Goal: Task Accomplishment & Management: Complete application form

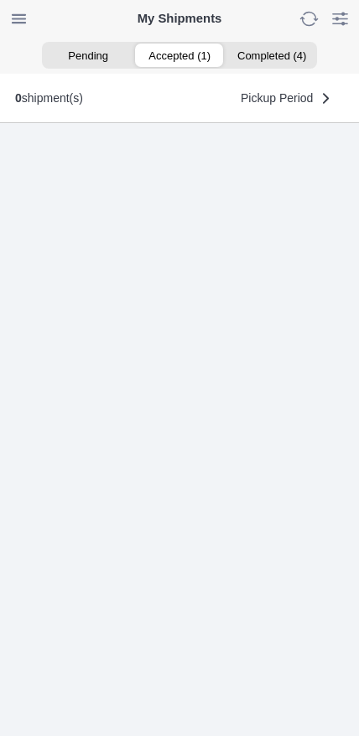
click at [188, 57] on ion-segment-button "Accepted (1)" at bounding box center [178, 55] width 91 height 23
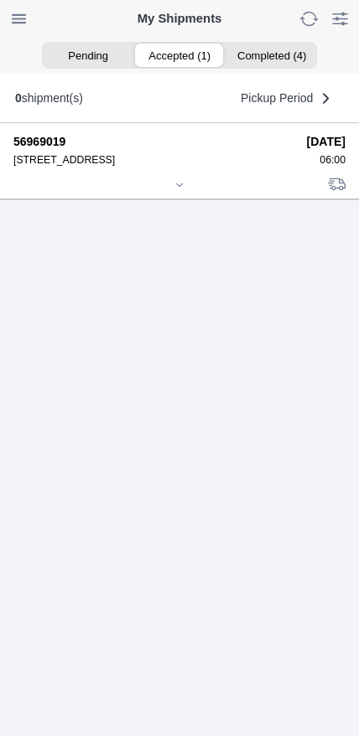
click at [183, 190] on icon at bounding box center [179, 185] width 10 height 10
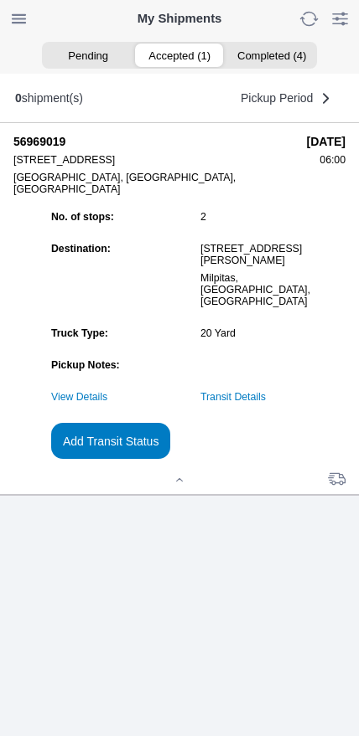
click at [266, 403] on link "Transit Details" at bounding box center [232, 397] width 65 height 12
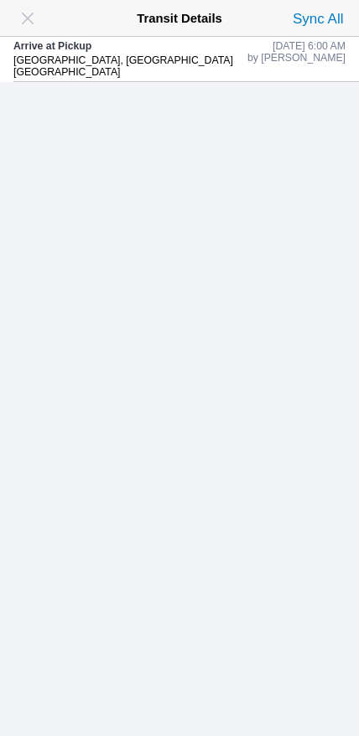
click at [30, 13] on span "button" at bounding box center [27, 18] width 23 height 23
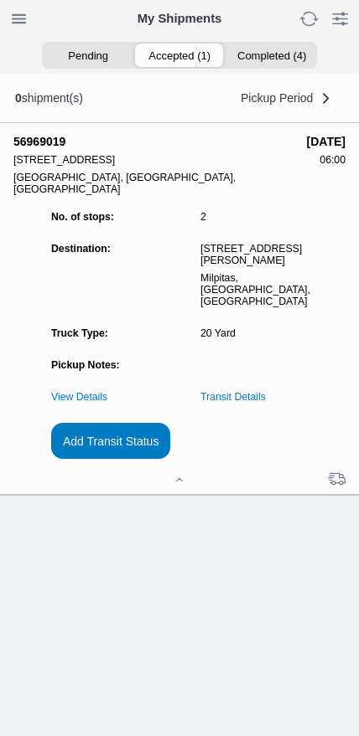
click at [0, 0] on slot "Add Transit Status" at bounding box center [0, 0] width 0 height 0
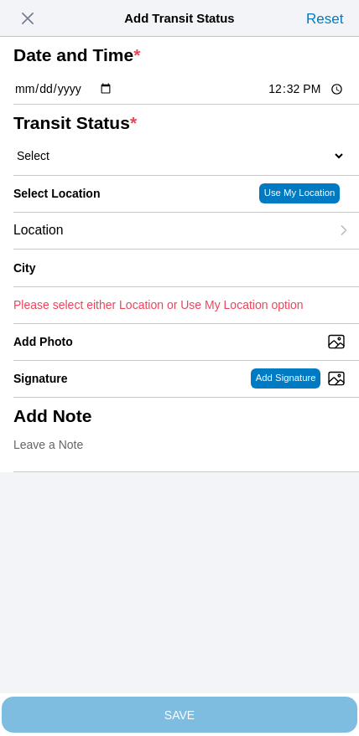
click at [302, 98] on input "12:32" at bounding box center [305, 89] width 79 height 18
type input "06:50"
click at [95, 163] on select "Select Arrive at Drop Off Arrive at Pickup Break Start Break Stop Depart Drop O…" at bounding box center [179, 155] width 332 height 15
select select "DPTPULOC"
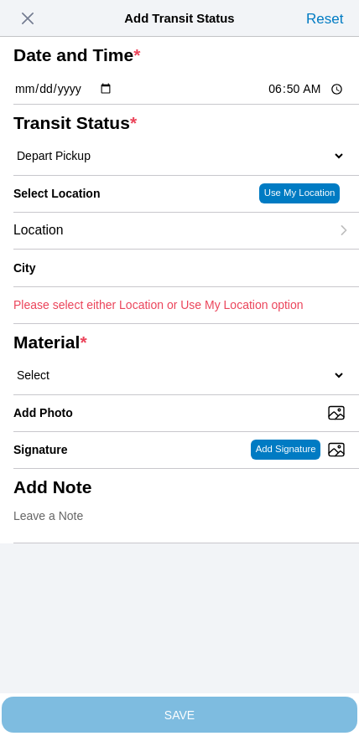
click at [134, 249] on div "Location" at bounding box center [171, 231] width 316 height 36
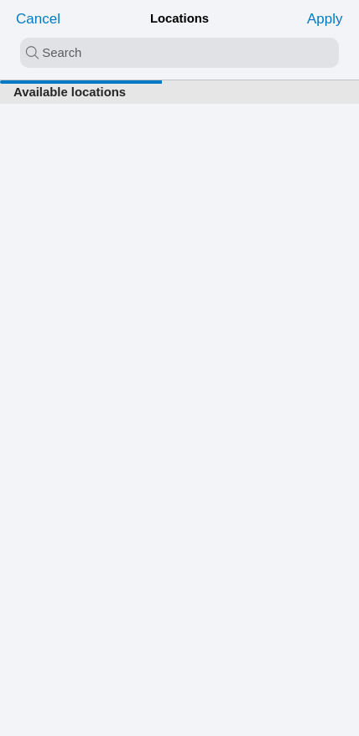
click at [142, 45] on input "search text" at bounding box center [179, 53] width 318 height 30
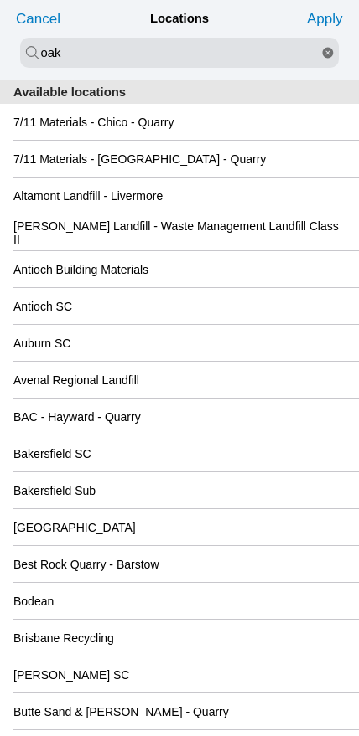
type input "oak"
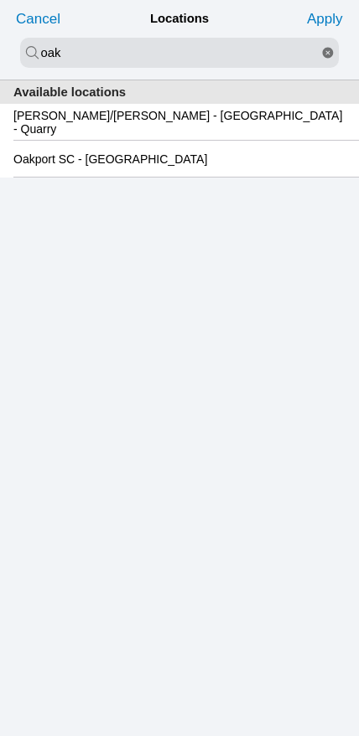
click at [165, 177] on div "Oakport SC - [GEOGRAPHIC_DATA]" at bounding box center [179, 159] width 332 height 36
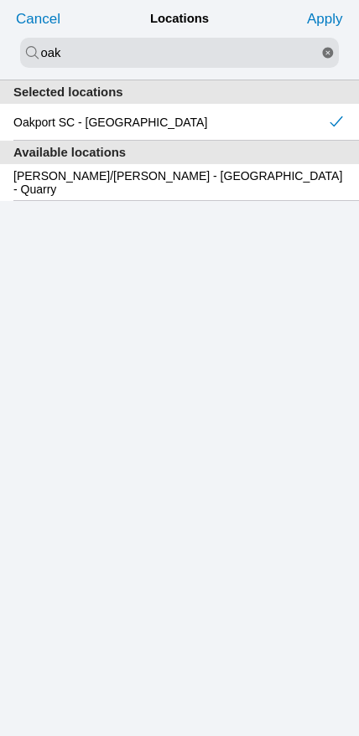
click at [0, 0] on slot "Apply" at bounding box center [0, 0] width 0 height 0
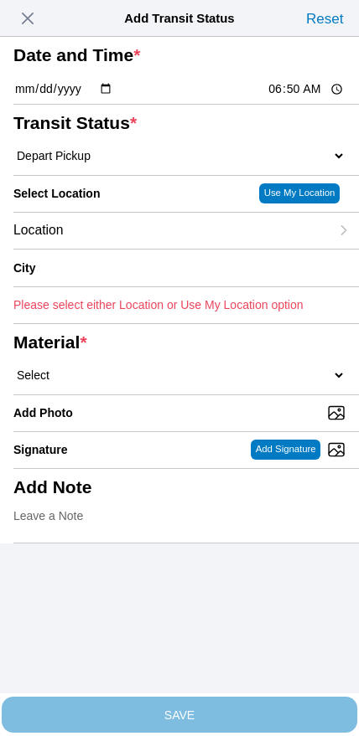
type input "[GEOGRAPHIC_DATA]"
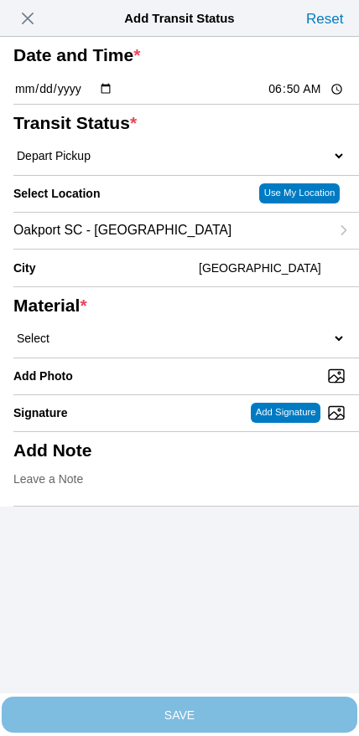
click at [221, 346] on select "Select 1" x 3" Rock 1" x 4" Rock 2" x 4" Rock Asphalt Cold Patch Backfill Spec …" at bounding box center [179, 338] width 332 height 15
select select "708654"
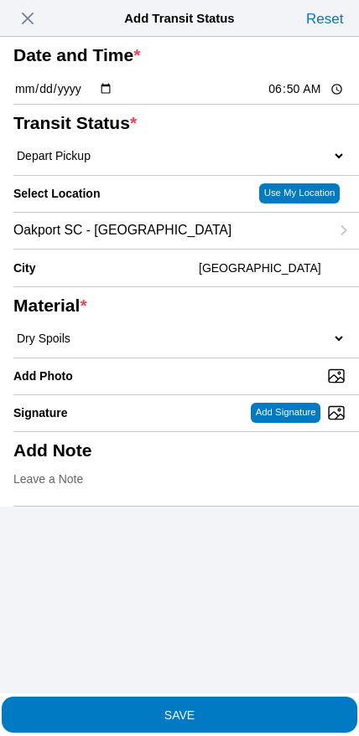
click at [214, 709] on span "SAVE" at bounding box center [179, 715] width 332 height 12
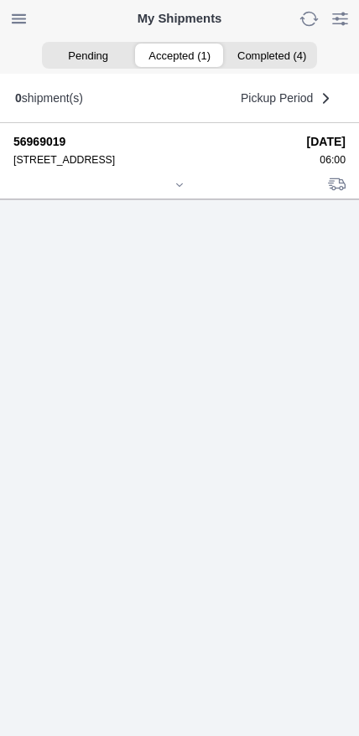
click at [184, 190] on ion-icon at bounding box center [179, 185] width 10 height 10
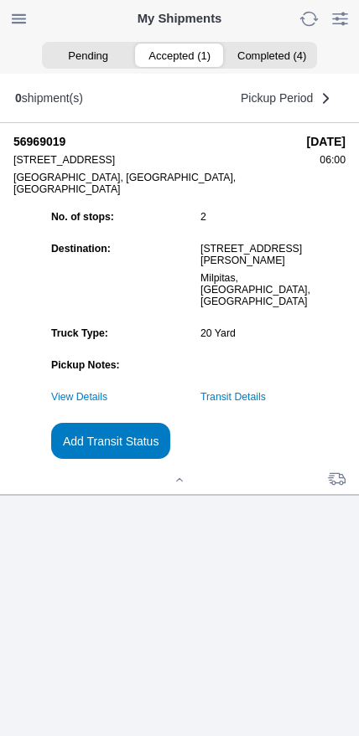
click at [170, 459] on button "Add Transit Status" at bounding box center [110, 441] width 119 height 36
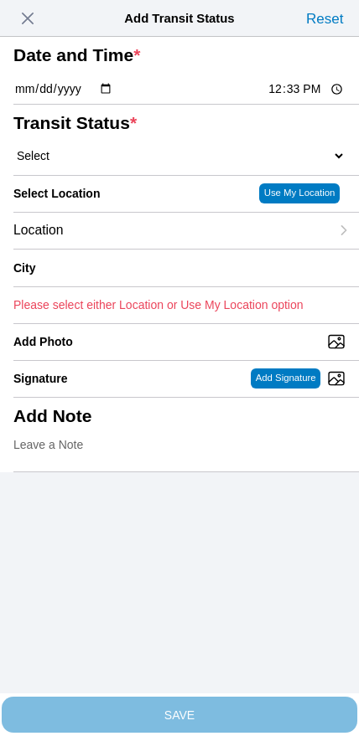
click at [289, 98] on input "12:33" at bounding box center [305, 89] width 79 height 18
type input "21:00"
click at [115, 163] on select "Select Arrive at Drop Off Arrive at Pickup Break Start Break Stop Depart Drop O…" at bounding box center [179, 155] width 332 height 15
select select "DPTDLVLOC"
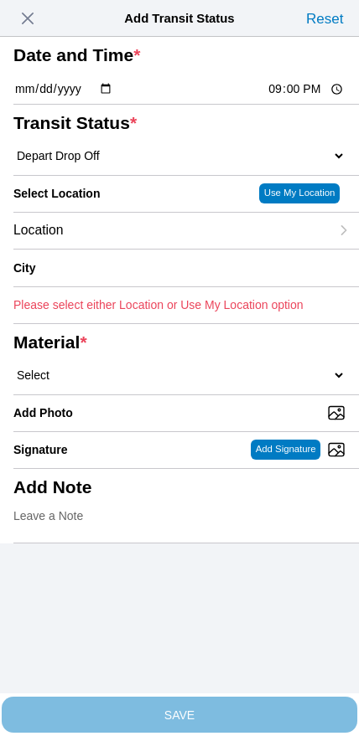
click at [121, 249] on div "Location" at bounding box center [171, 231] width 316 height 36
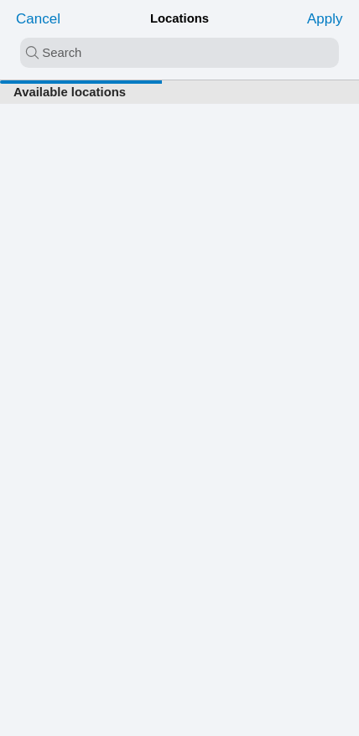
click at [156, 55] on input "search text" at bounding box center [179, 53] width 318 height 30
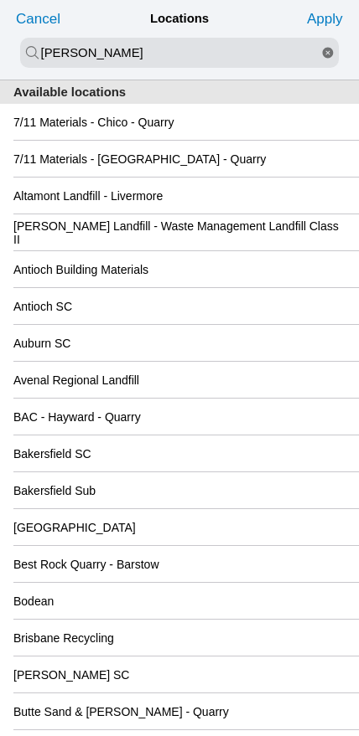
type input "[PERSON_NAME]"
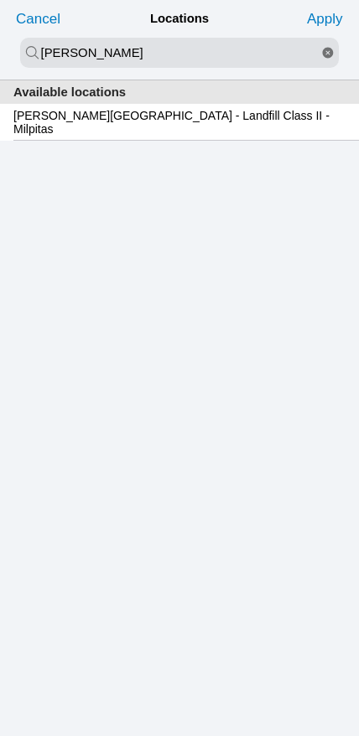
click at [0, 0] on slot "[PERSON_NAME][GEOGRAPHIC_DATA] - Landfill Class II - Milpitas" at bounding box center [0, 0] width 0 height 0
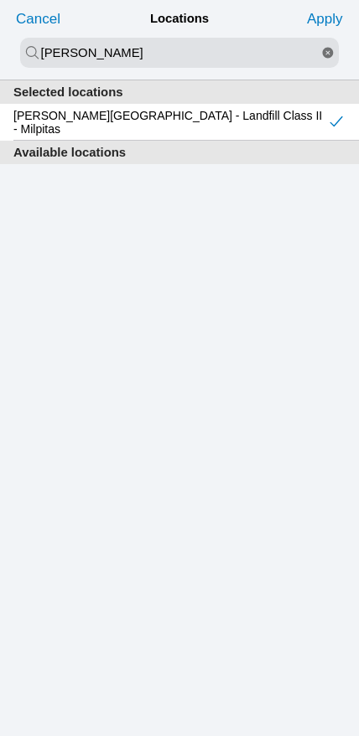
click at [0, 0] on slot "Apply" at bounding box center [0, 0] width 0 height 0
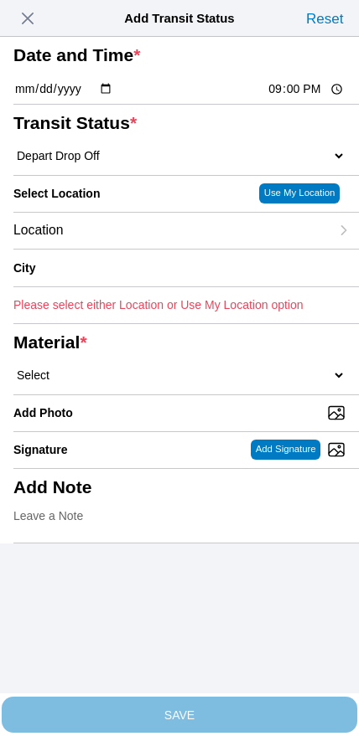
type input "Milpitas"
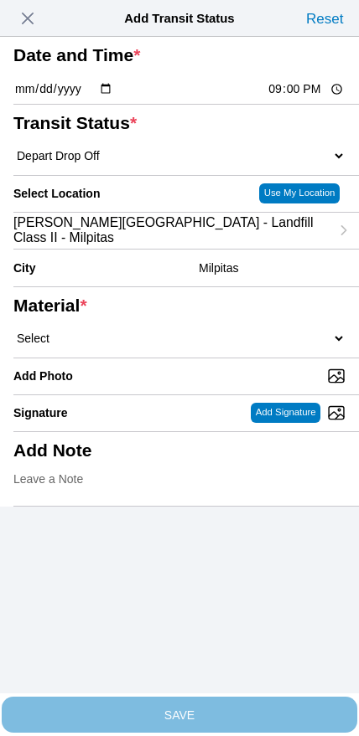
click at [224, 346] on select "Select 1" x 3" Rock 1" x 4" Rock 2" x 4" Rock Asphalt Cold Patch Backfill Spec …" at bounding box center [179, 338] width 332 height 15
select select "708654"
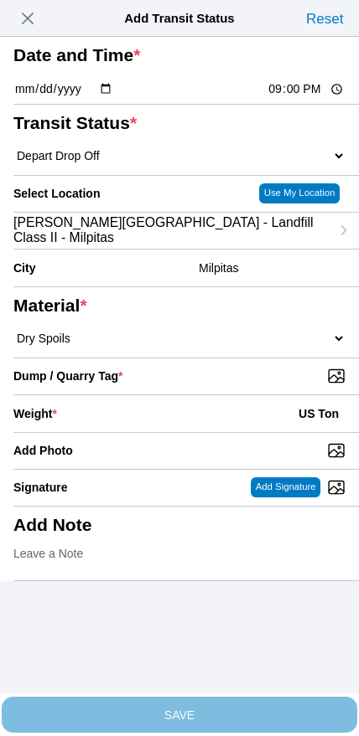
click at [244, 385] on input "Dump / Quarry Tag *" at bounding box center [185, 376] width 345 height 18
click at [281, 98] on input "21:00" at bounding box center [305, 89] width 79 height 18
type input "09:00"
click at [249, 385] on input "Dump / Quarry Tag *" at bounding box center [185, 376] width 345 height 18
type input "C:\fakepath\image.jpg"
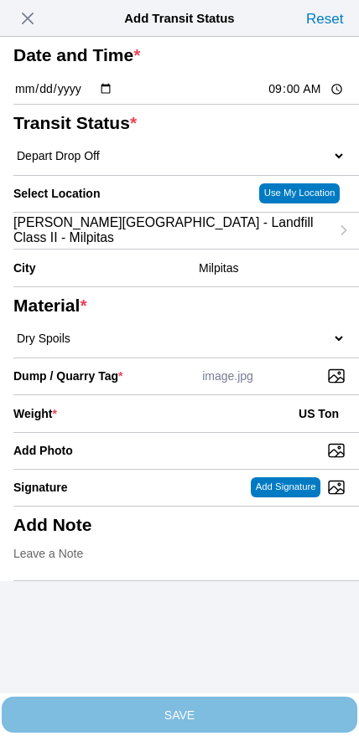
click at [160, 432] on div "Weight * US Ton" at bounding box center [179, 413] width 332 height 37
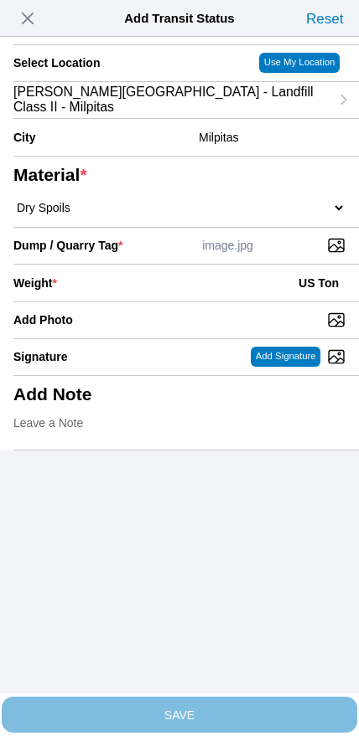
scroll to position [151, 0]
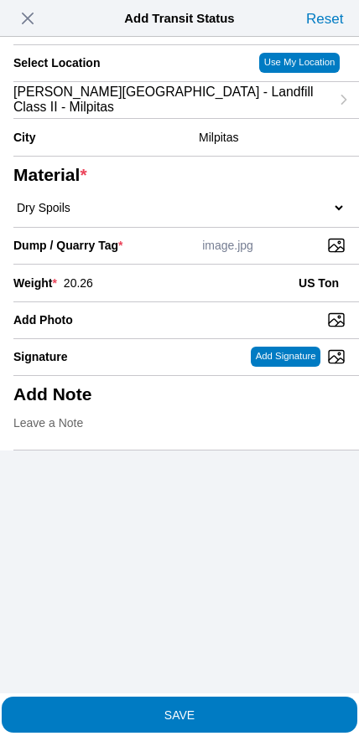
type input "20.26"
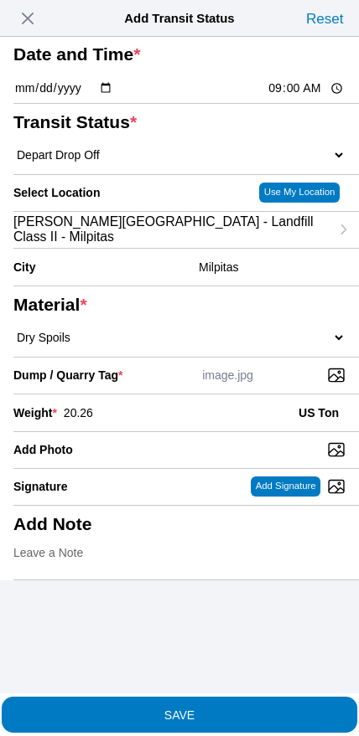
scroll to position [48, 0]
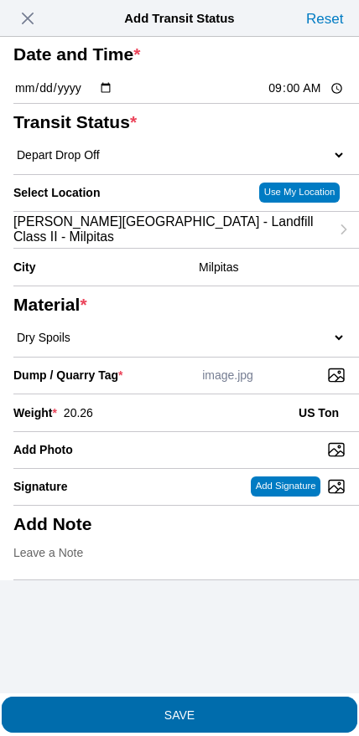
click at [204, 709] on span "SAVE" at bounding box center [179, 715] width 332 height 12
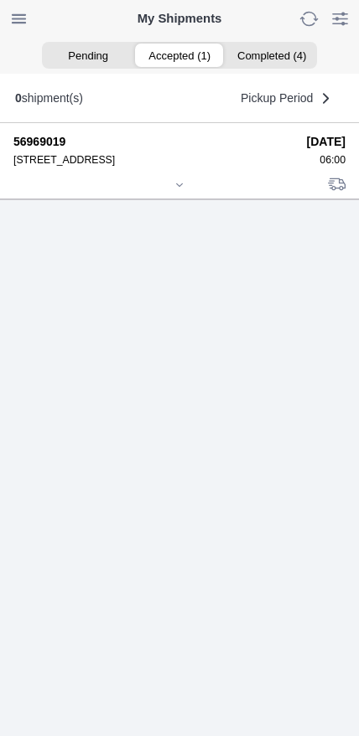
click at [184, 190] on ion-icon at bounding box center [179, 185] width 10 height 10
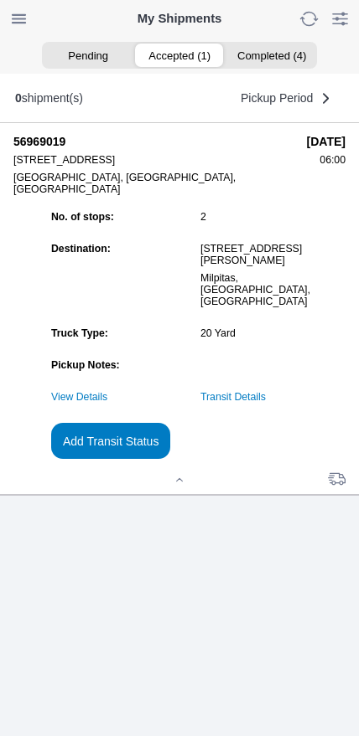
click at [170, 459] on button "Add Transit Status" at bounding box center [110, 441] width 119 height 36
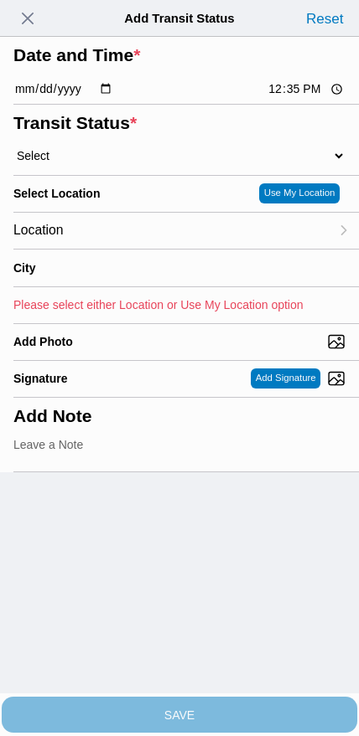
click at [295, 98] on input "12:35" at bounding box center [305, 89] width 79 height 18
type input "10:00"
click at [89, 163] on select "Select Arrive at Drop Off Arrive at Pickup Break Start Break Stop Depart Drop O…" at bounding box center [179, 155] width 332 height 15
select select "DPTPULOC"
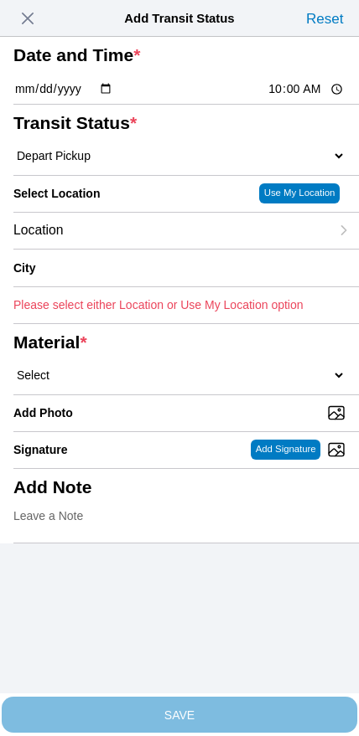
click at [133, 249] on div "Location" at bounding box center [171, 231] width 316 height 36
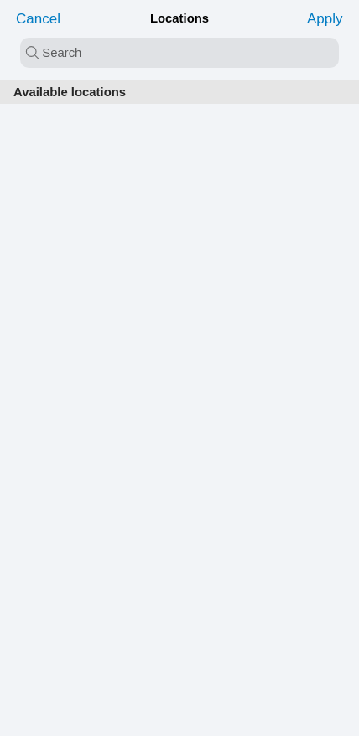
click at [153, 43] on input "search text" at bounding box center [179, 53] width 318 height 30
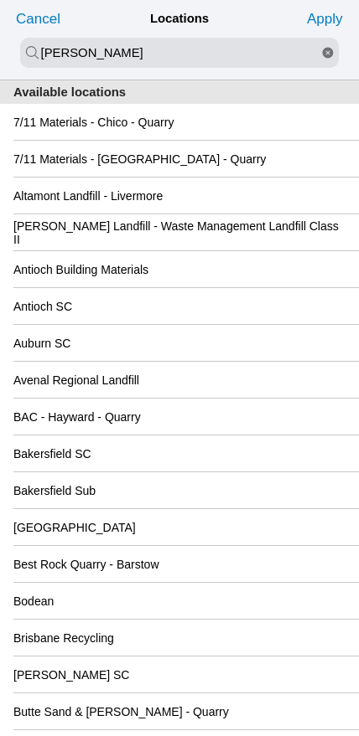
type input "[PERSON_NAME]"
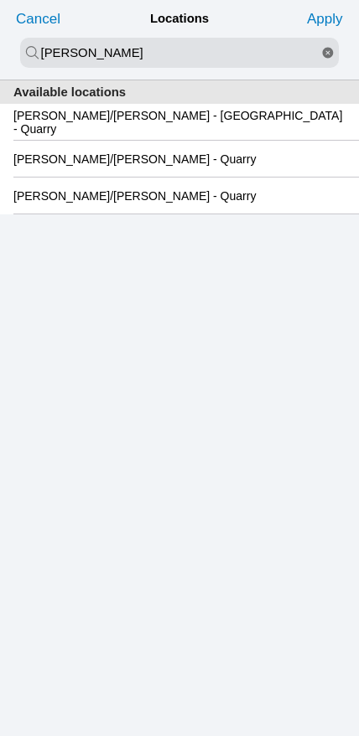
click at [0, 0] on slot "[PERSON_NAME]/[PERSON_NAME] - [GEOGRAPHIC_DATA] - Quarry" at bounding box center [0, 0] width 0 height 0
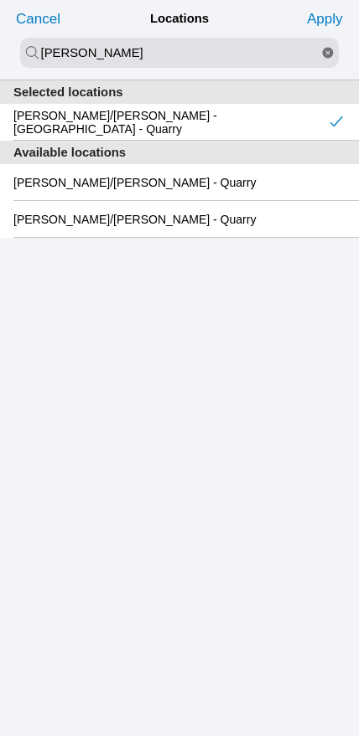
click at [0, 0] on slot "Apply" at bounding box center [0, 0] width 0 height 0
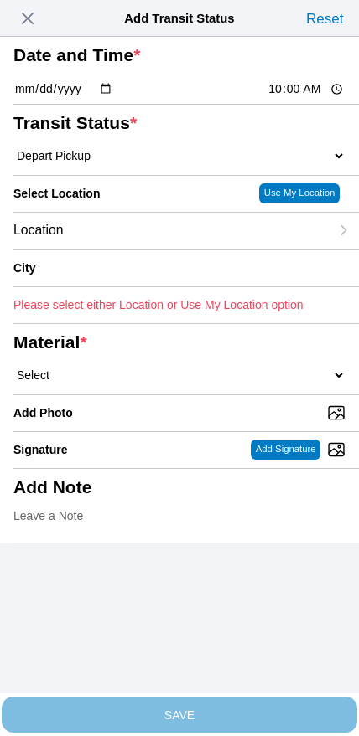
type input "[GEOGRAPHIC_DATA]"
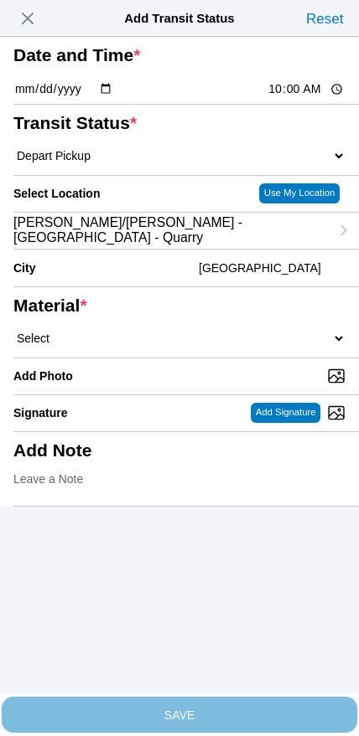
click at [176, 346] on select "Select 1" x 3" Rock 1" x 4" Rock 2" x 4" Rock Asphalt Cold Patch Backfill Spec …" at bounding box center [179, 338] width 332 height 15
select select "708651"
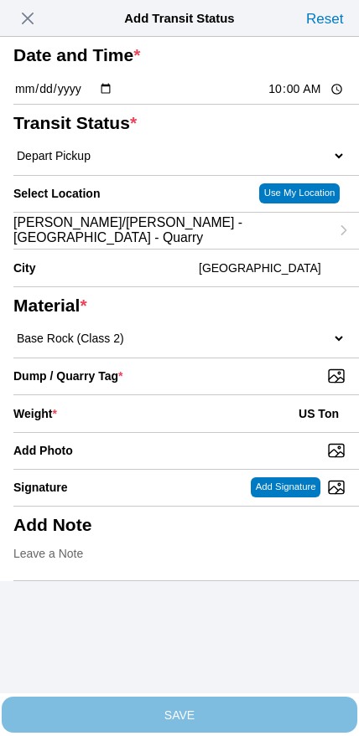
click at [240, 385] on input "Dump / Quarry Tag *" at bounding box center [185, 376] width 345 height 18
type input "C:\fakepath\image.jpg"
click at [139, 432] on div "Weight * US Ton" at bounding box center [179, 413] width 332 height 37
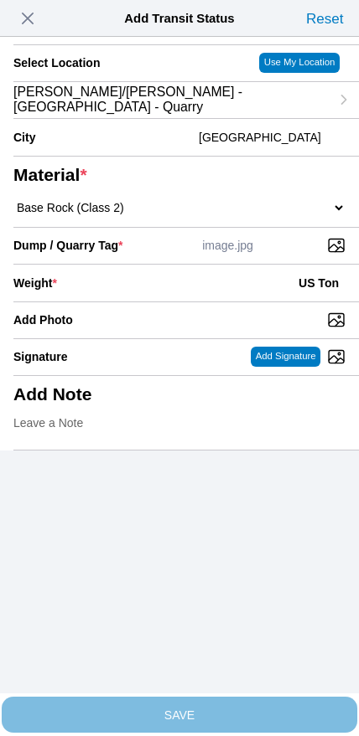
scroll to position [151, 0]
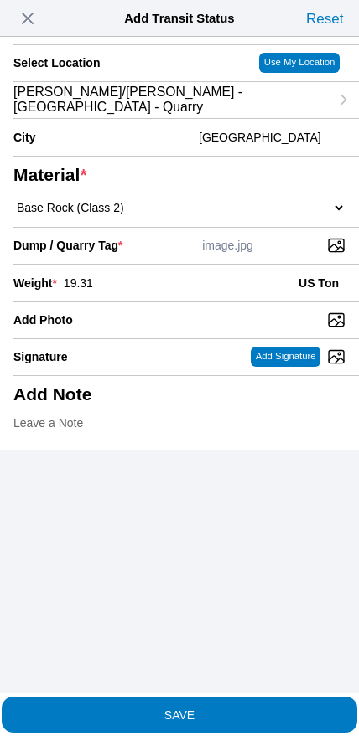
type input "19.31"
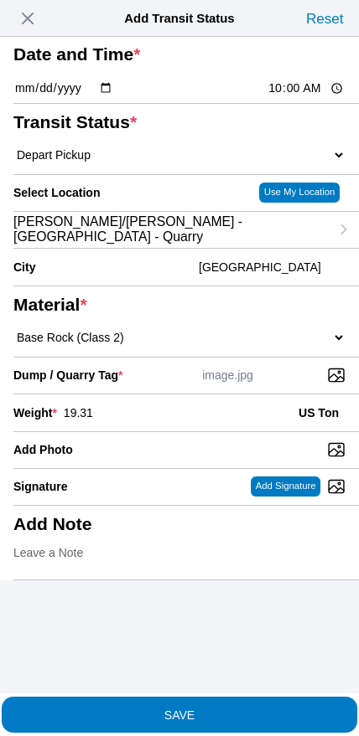
scroll to position [80, 0]
click at [212, 709] on span "SAVE" at bounding box center [179, 715] width 332 height 12
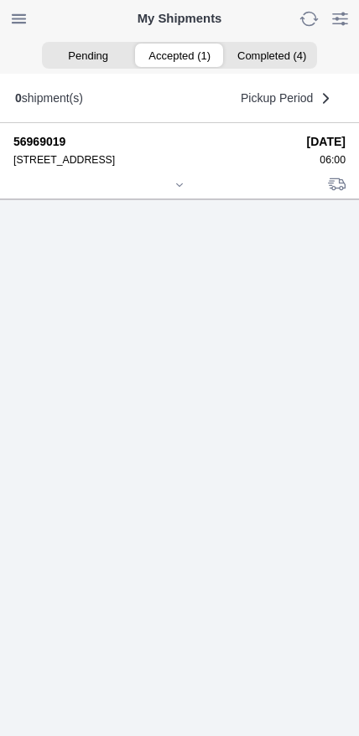
click at [183, 193] on div at bounding box center [179, 186] width 332 height 13
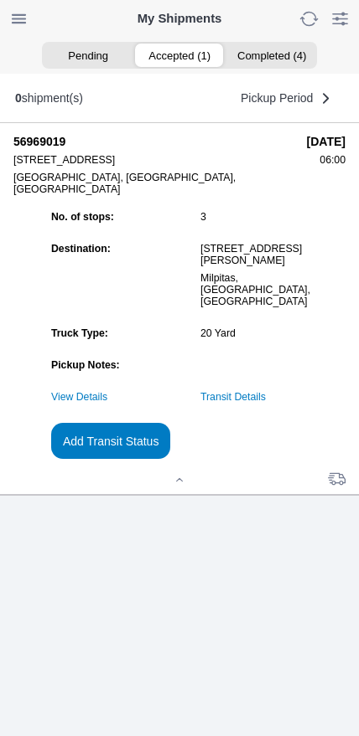
click at [0, 0] on slot "Add Transit Status" at bounding box center [0, 0] width 0 height 0
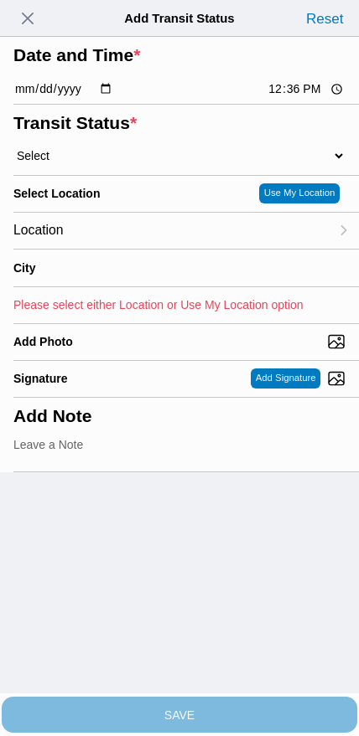
click at [287, 98] on input "12:36" at bounding box center [305, 89] width 79 height 18
type input "10:15"
click at [101, 163] on select "Select Arrive at Drop Off Arrive at Pickup Break Start Break Stop Depart Drop O…" at bounding box center [179, 155] width 332 height 15
select select "DPTDLVLOC"
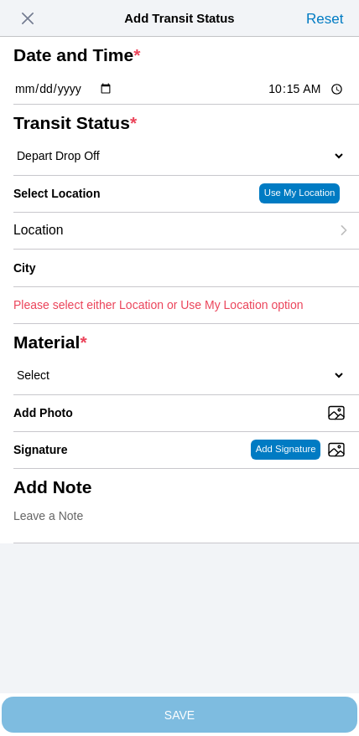
click at [114, 249] on div "Location" at bounding box center [171, 231] width 316 height 36
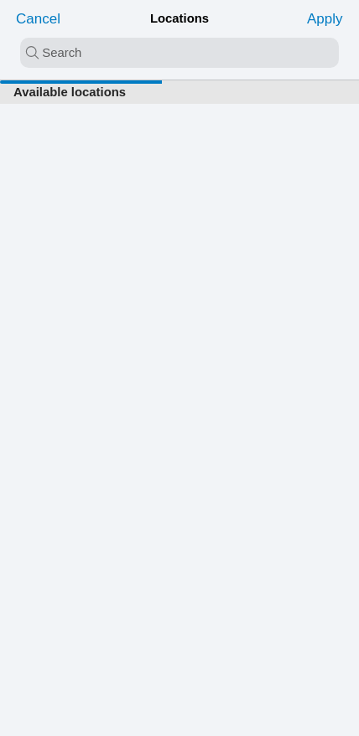
click at [158, 52] on input "search text" at bounding box center [179, 53] width 318 height 30
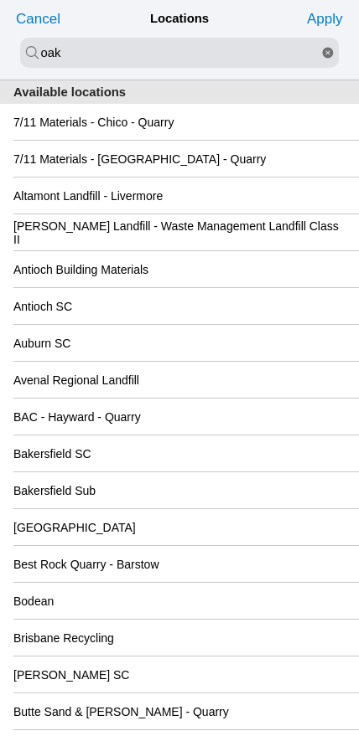
type input "oak"
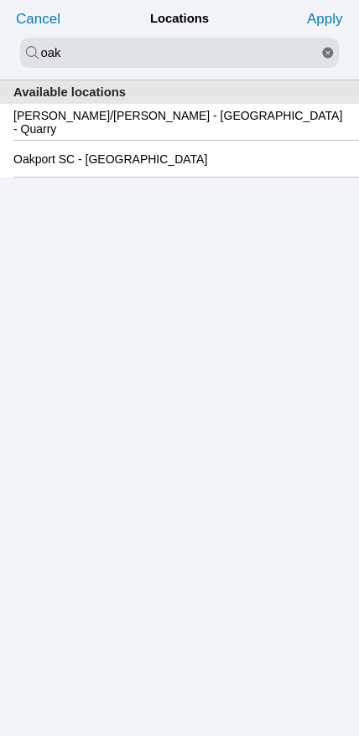
click at [0, 0] on slot "Oakport SC - [GEOGRAPHIC_DATA]" at bounding box center [0, 0] width 0 height 0
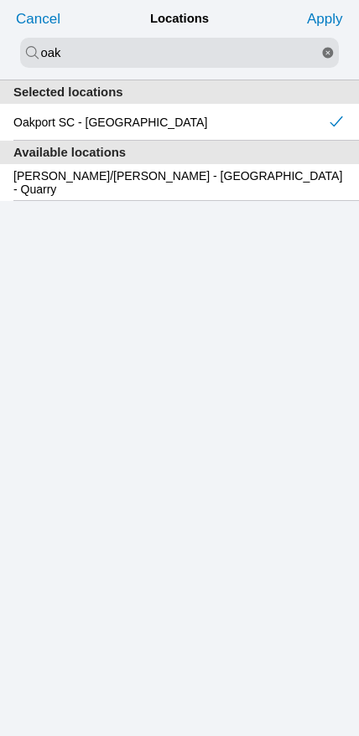
click at [0, 0] on slot "Apply" at bounding box center [0, 0] width 0 height 0
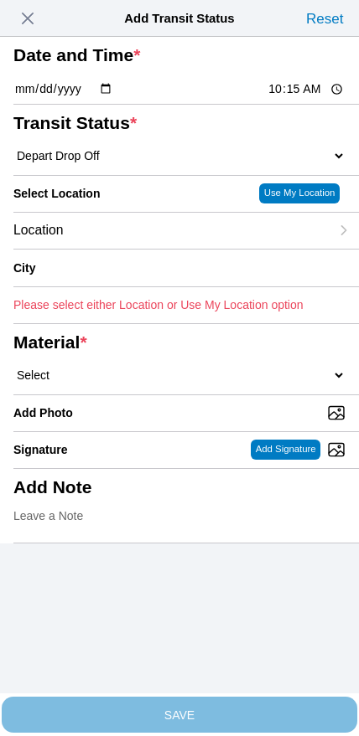
type input "[GEOGRAPHIC_DATA]"
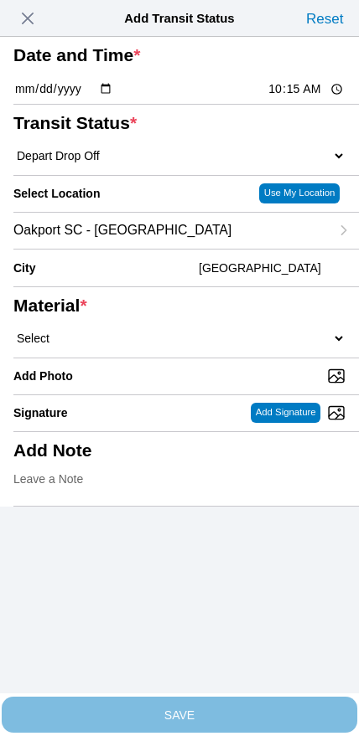
click at [206, 346] on select "Select 1" x 3" Rock 1" x 4" Rock 2" x 4" Rock Asphalt Cold Patch Backfill Spec …" at bounding box center [179, 338] width 332 height 15
select select "708651"
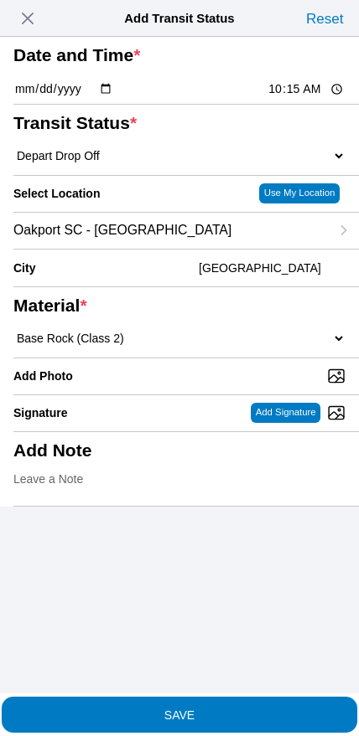
click at [248, 385] on input "Add Photo" at bounding box center [185, 376] width 345 height 18
type input "C:\fakepath\image.jpg"
click at [231, 709] on span "SAVE" at bounding box center [179, 715] width 332 height 12
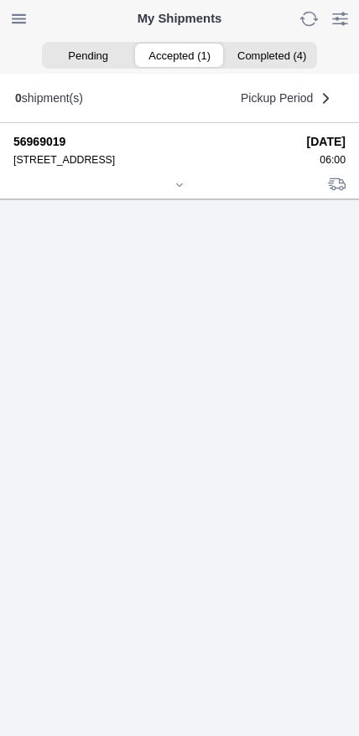
click at [178, 190] on icon at bounding box center [179, 185] width 10 height 10
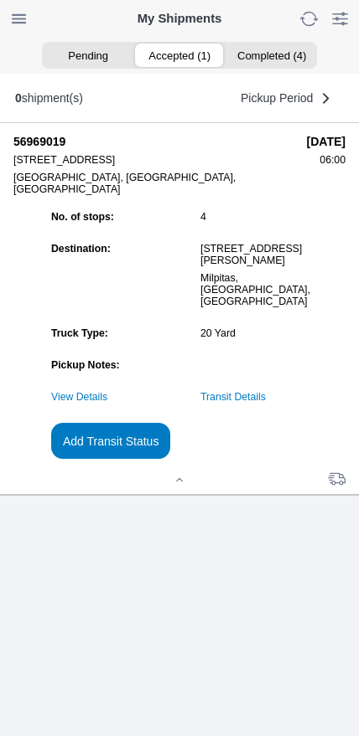
click at [0, 0] on slot "Add Transit Status" at bounding box center [0, 0] width 0 height 0
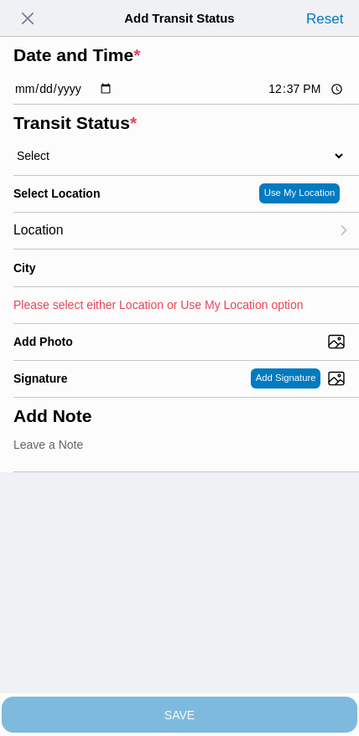
click at [301, 98] on input "12:37" at bounding box center [305, 89] width 79 height 18
type input "10:20"
click at [111, 163] on select "Select Arrive at Drop Off Arrive at Pickup Break Start Break Stop Depart Drop O…" at bounding box center [179, 155] width 332 height 15
select select "DPTPULOC"
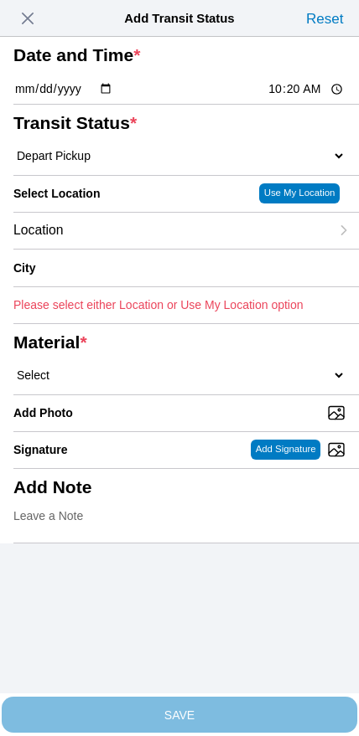
click at [144, 249] on div "Location" at bounding box center [171, 231] width 316 height 36
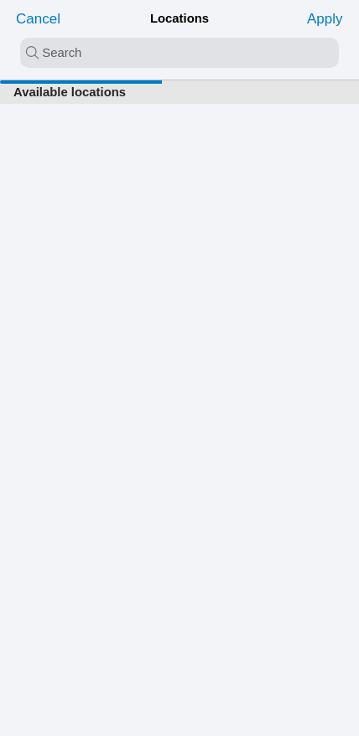
click at [167, 57] on input "search text" at bounding box center [179, 53] width 318 height 30
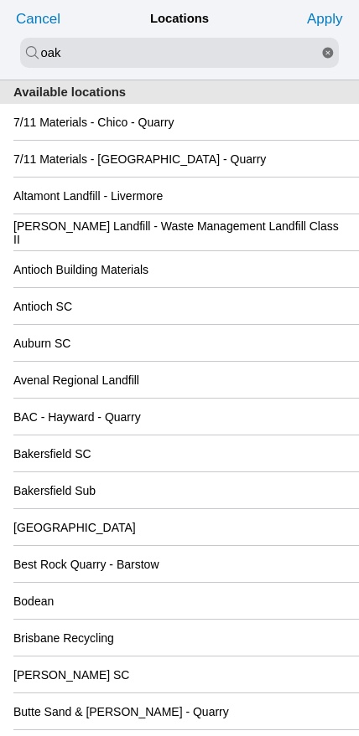
type input "oak"
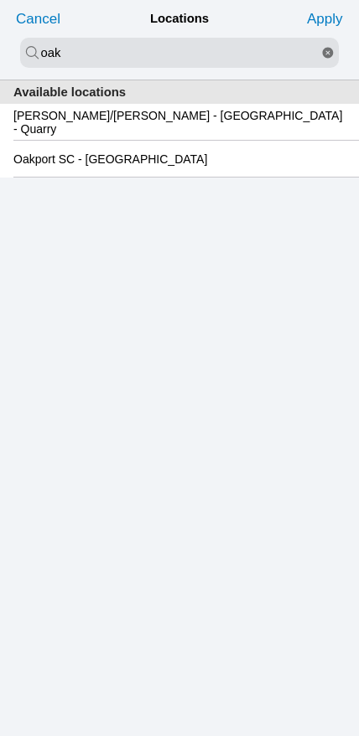
click at [0, 0] on slot "Oakport SC - [GEOGRAPHIC_DATA]" at bounding box center [0, 0] width 0 height 0
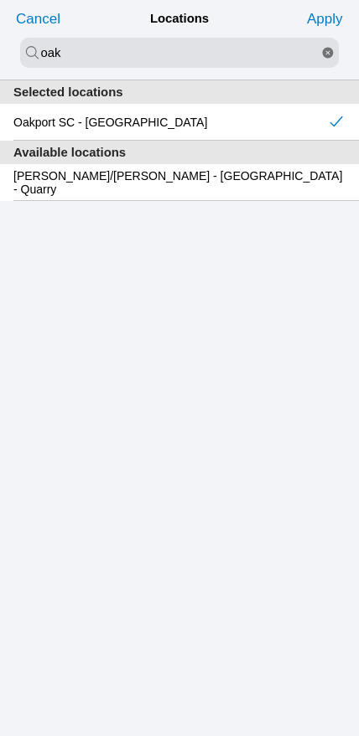
click at [0, 0] on slot "Apply" at bounding box center [0, 0] width 0 height 0
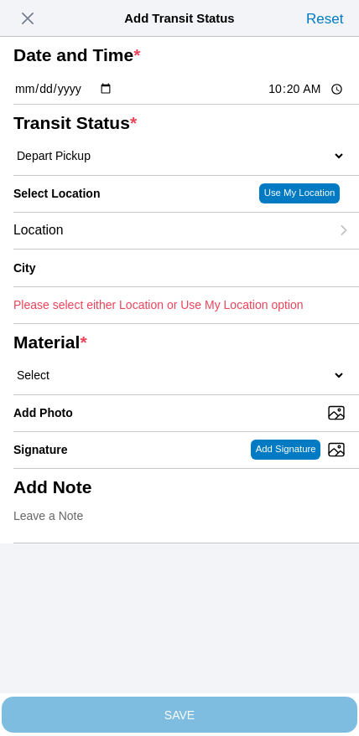
type input "[GEOGRAPHIC_DATA]"
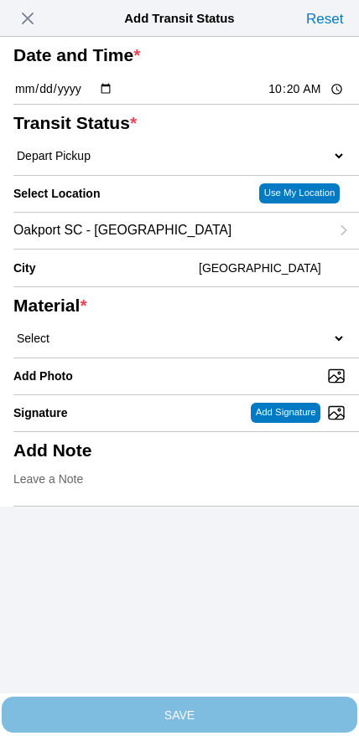
click at [194, 346] on select "Select 1" x 3" Rock 1" x 4" Rock 2" x 4" Rock Asphalt Cold Patch Backfill Spec …" at bounding box center [179, 338] width 332 height 15
select select "708654"
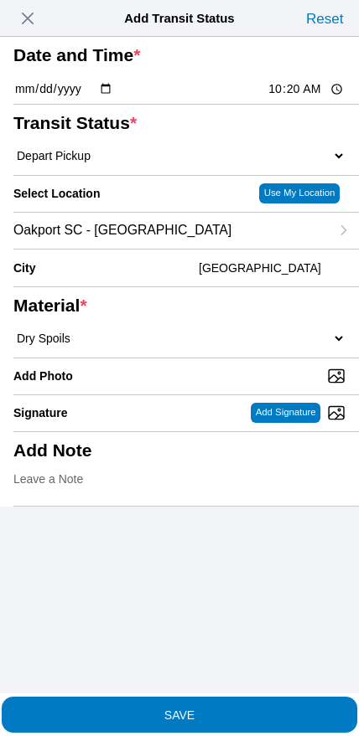
click at [214, 713] on button "SAVE" at bounding box center [179, 715] width 355 height 36
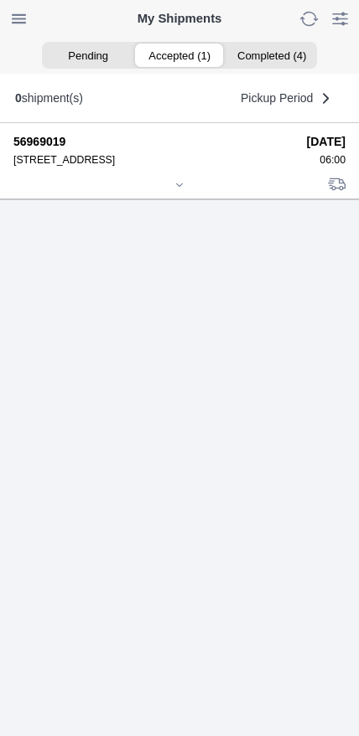
click at [183, 190] on icon at bounding box center [179, 185] width 10 height 10
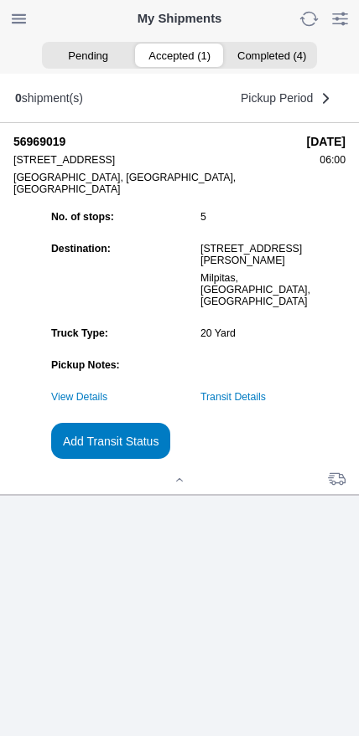
click at [0, 0] on slot "Add Transit Status" at bounding box center [0, 0] width 0 height 0
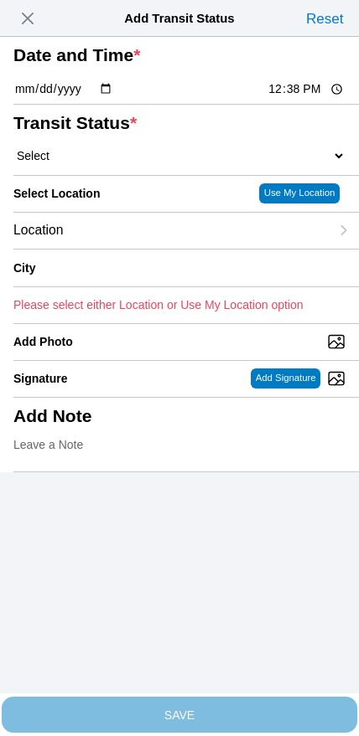
click at [295, 98] on input "12:38" at bounding box center [305, 89] width 79 height 18
type input "12:00"
click at [106, 163] on select "Select Arrive at Drop Off Arrive at Pickup Break Start Break Stop Depart Drop O…" at bounding box center [179, 155] width 332 height 15
select select "DPTDLVLOC"
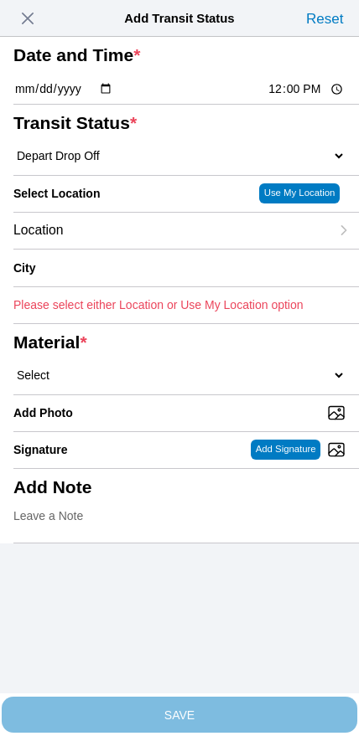
click at [136, 249] on div "Location" at bounding box center [171, 231] width 316 height 36
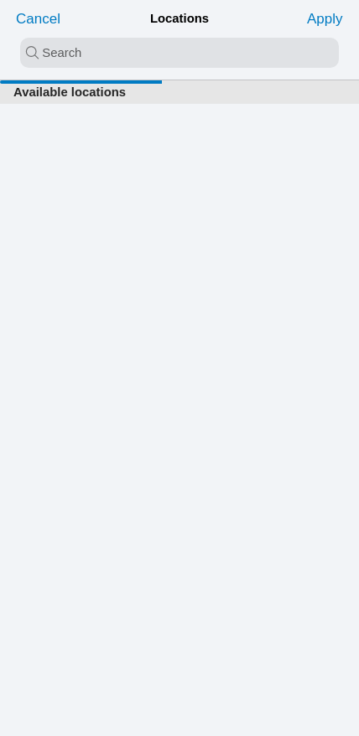
click at [193, 50] on input "search text" at bounding box center [179, 53] width 318 height 30
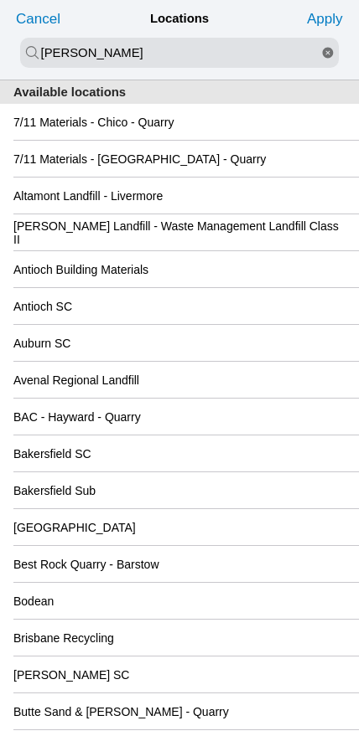
type input "[PERSON_NAME]"
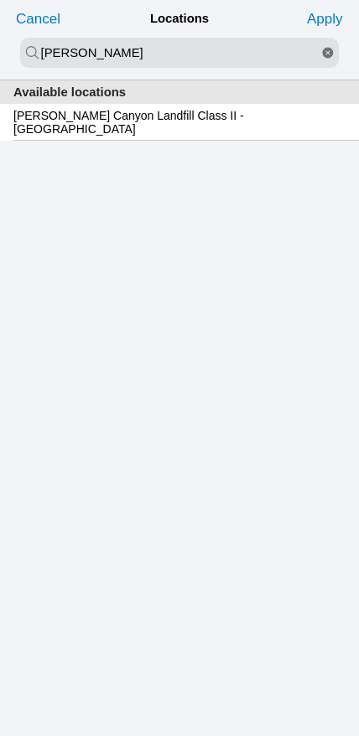
click at [0, 0] on slot "[PERSON_NAME] Canyon Landfill Class II - [GEOGRAPHIC_DATA]" at bounding box center [0, 0] width 0 height 0
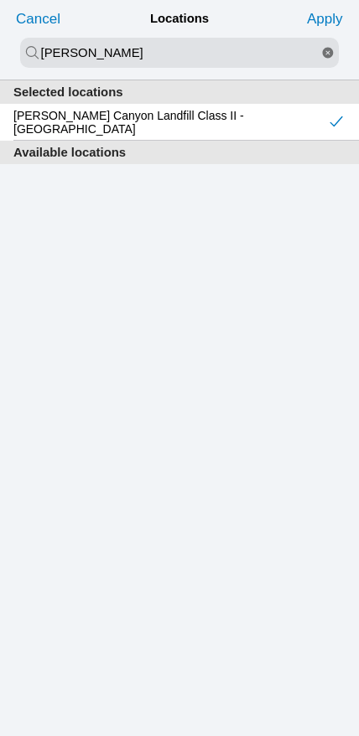
click at [0, 0] on slot "Apply" at bounding box center [0, 0] width 0 height 0
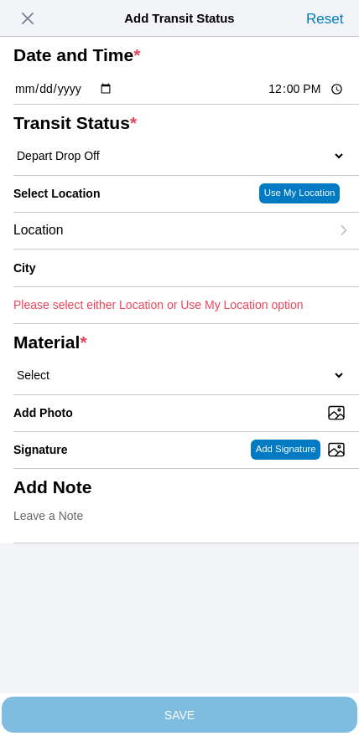
type input "[GEOGRAPHIC_DATA]"
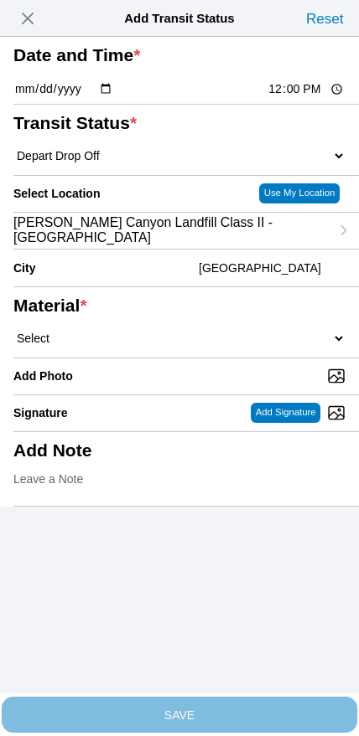
click at [169, 346] on select "Select 1" x 3" Rock 1" x 4" Rock 2" x 4" Rock Asphalt Cold Patch Backfill Spec …" at bounding box center [179, 338] width 332 height 15
select select "708654"
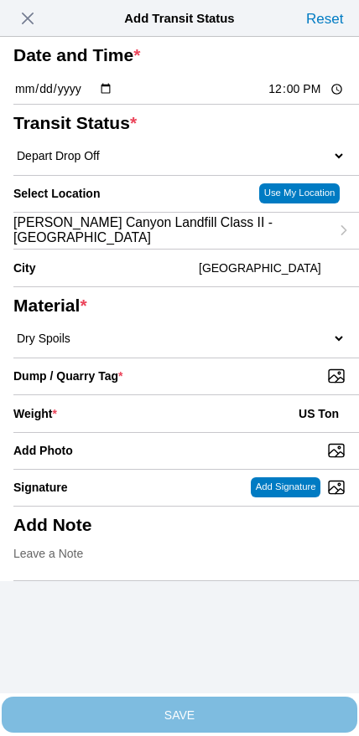
click at [244, 385] on input "Dump / Quarry Tag *" at bounding box center [185, 376] width 345 height 18
type input "C:\fakepath\image.jpg"
click at [153, 432] on div "Weight * US Ton" at bounding box center [179, 413] width 332 height 37
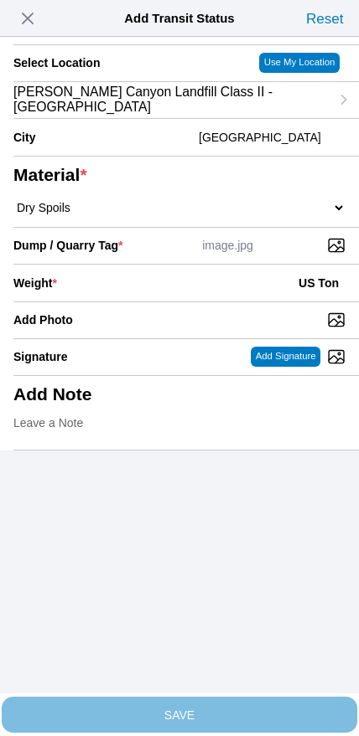
scroll to position [151, 0]
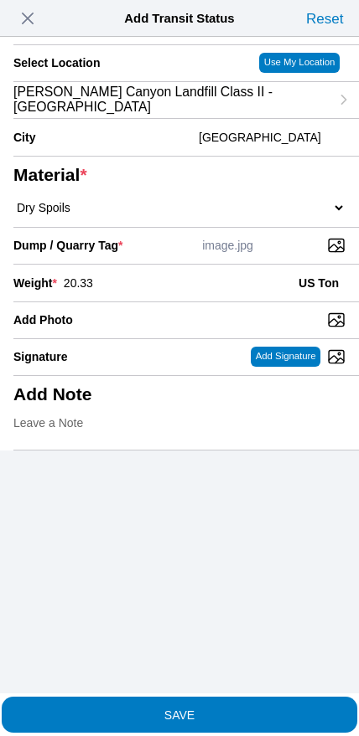
type input "20.33"
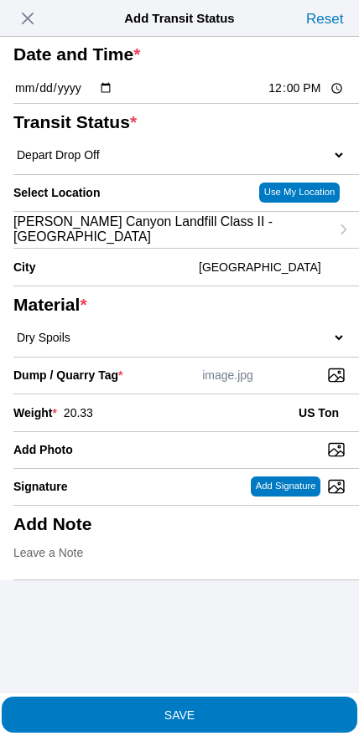
scroll to position [126, 0]
click at [210, 709] on span "SAVE" at bounding box center [179, 715] width 332 height 12
